Goal: Information Seeking & Learning: Understand process/instructions

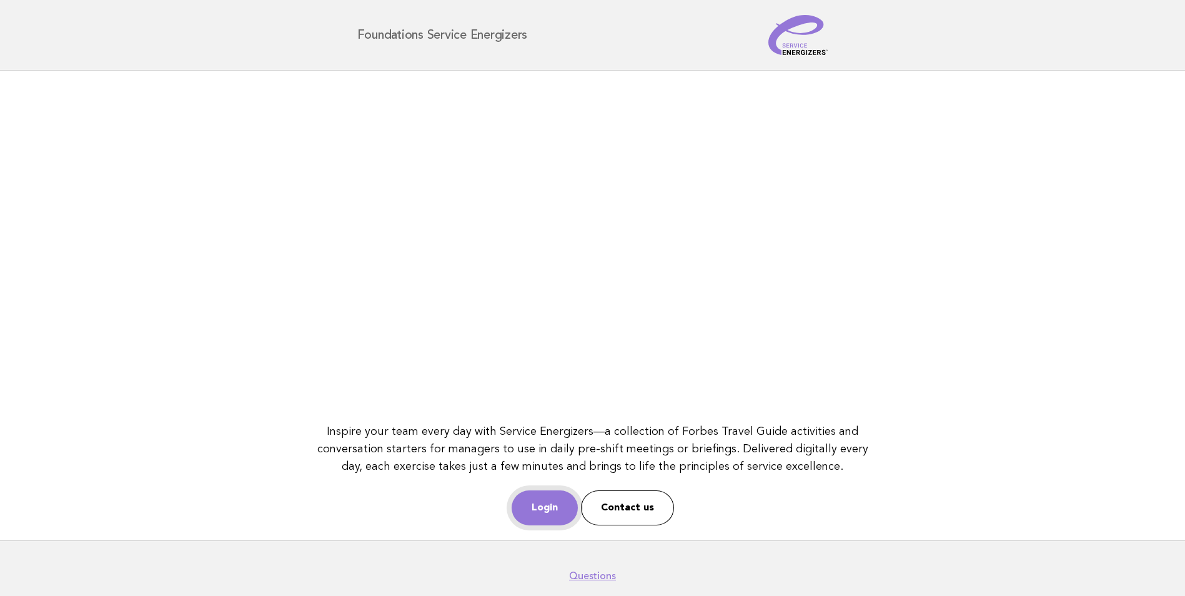
click at [564, 504] on link "Login" at bounding box center [545, 508] width 66 height 35
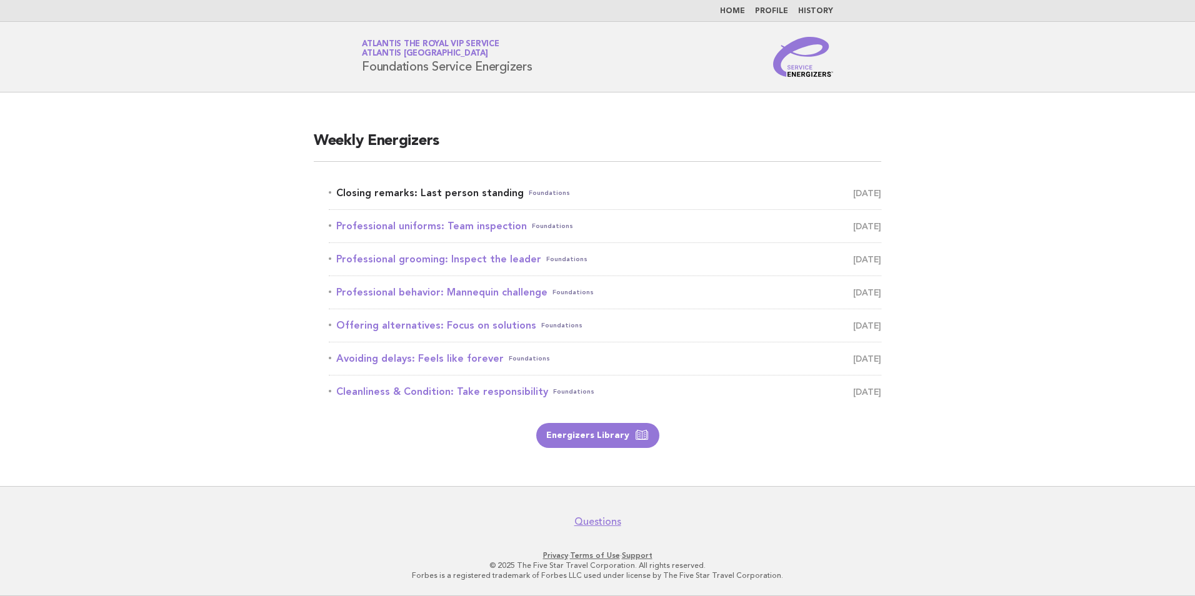
click at [463, 189] on link "Closing remarks: Last person standing Foundations [DATE]" at bounding box center [605, 192] width 552 height 17
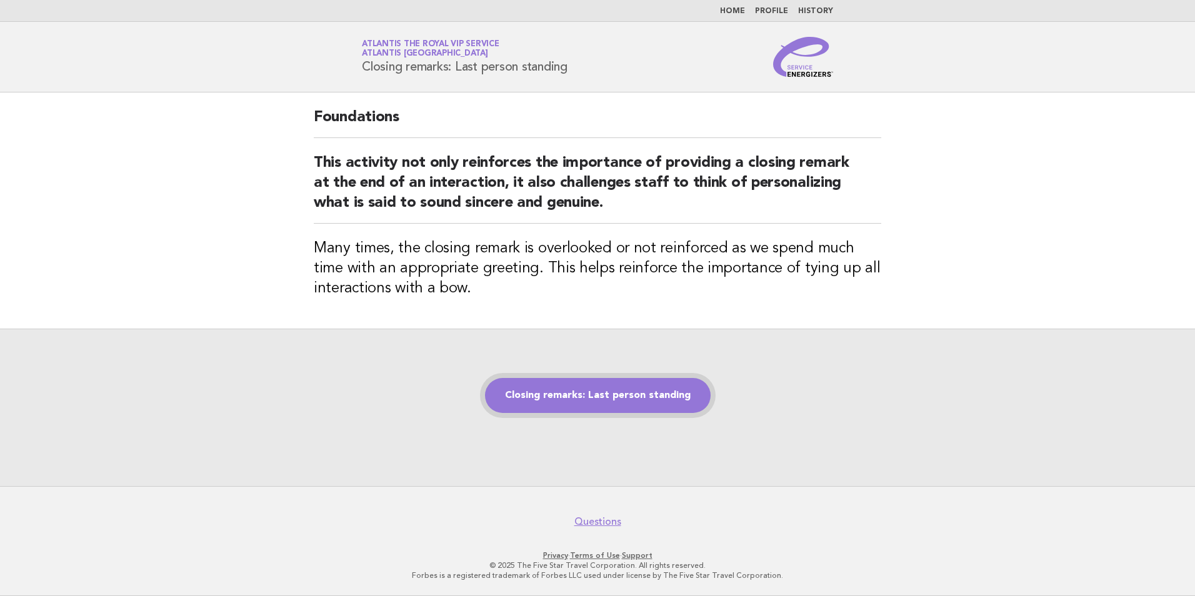
click at [597, 395] on link "Closing remarks: Last person standing" at bounding box center [598, 395] width 226 height 35
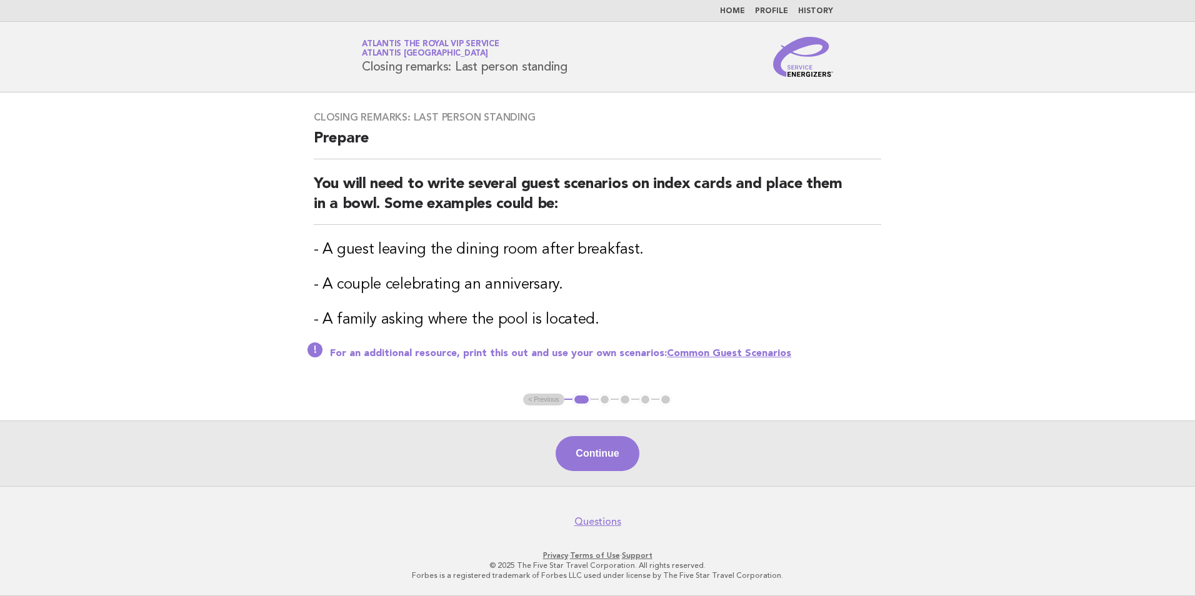
click at [549, 402] on ul "< Previous 1 2 3 4 5" at bounding box center [597, 400] width 149 height 12
click at [544, 396] on ul "< Previous 1 2 3 4 5" at bounding box center [597, 400] width 149 height 12
